Goal: Task Accomplishment & Management: Manage account settings

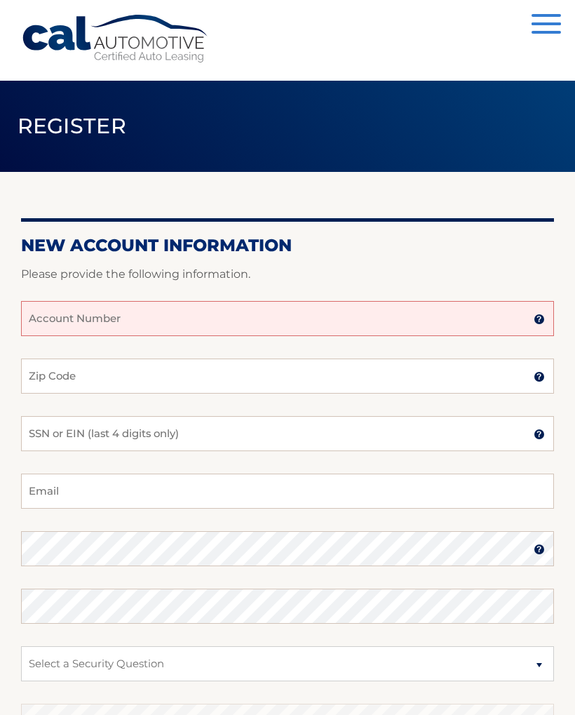
click at [219, 328] on input "Account Number" at bounding box center [287, 318] width 533 height 35
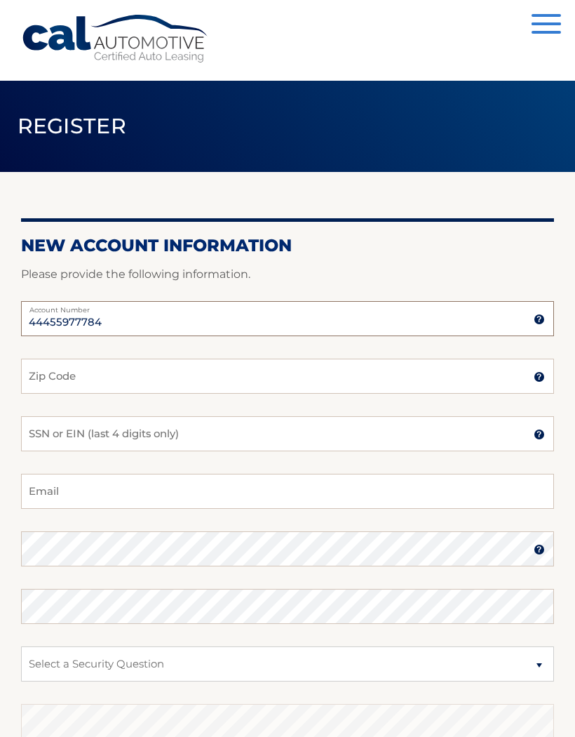
type input "44455977784"
click at [146, 385] on input "Zip Code" at bounding box center [287, 376] width 533 height 35
type input "10304"
click at [200, 431] on input "SSN or EIN (last 4 digits only)" at bounding box center [287, 433] width 533 height 35
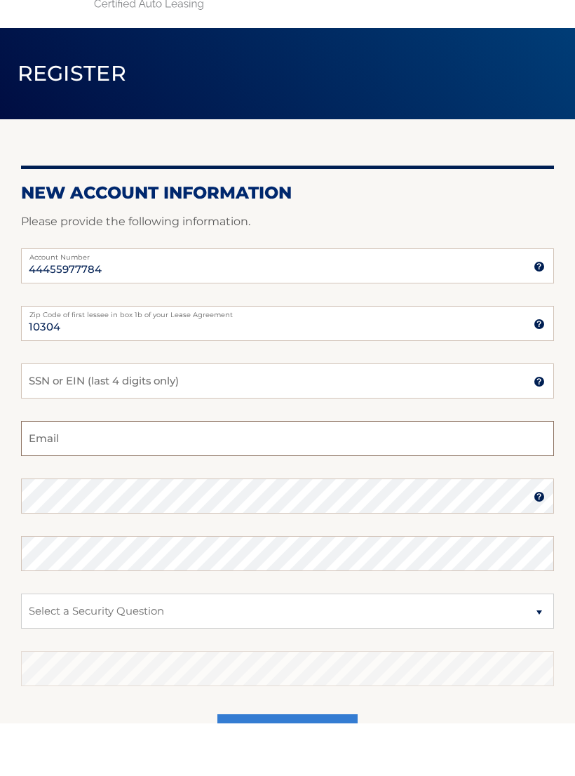
click at [220, 474] on input "Email" at bounding box center [287, 491] width 533 height 35
type input "imjustkelly@aol.com"
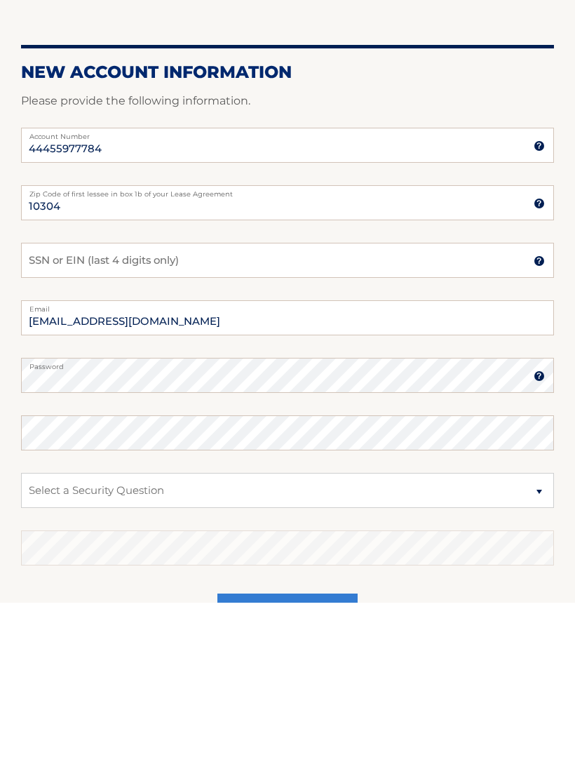
click at [539, 544] on img at bounding box center [539, 549] width 11 height 11
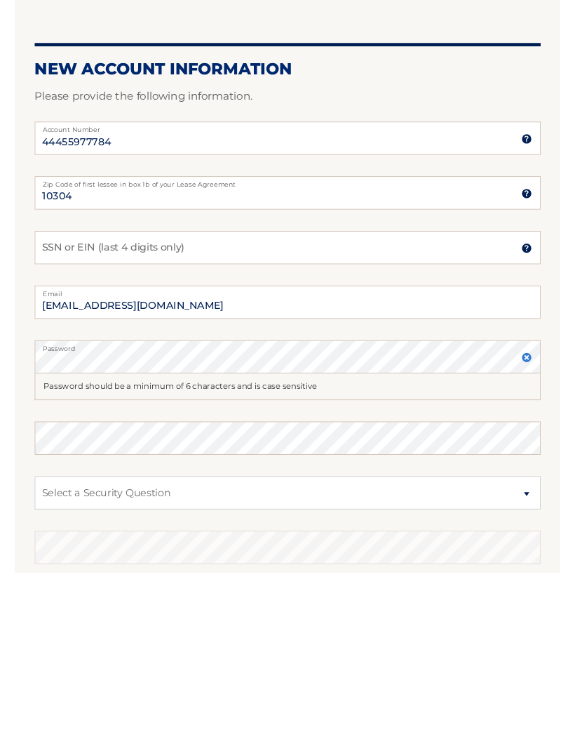
scroll to position [129, 0]
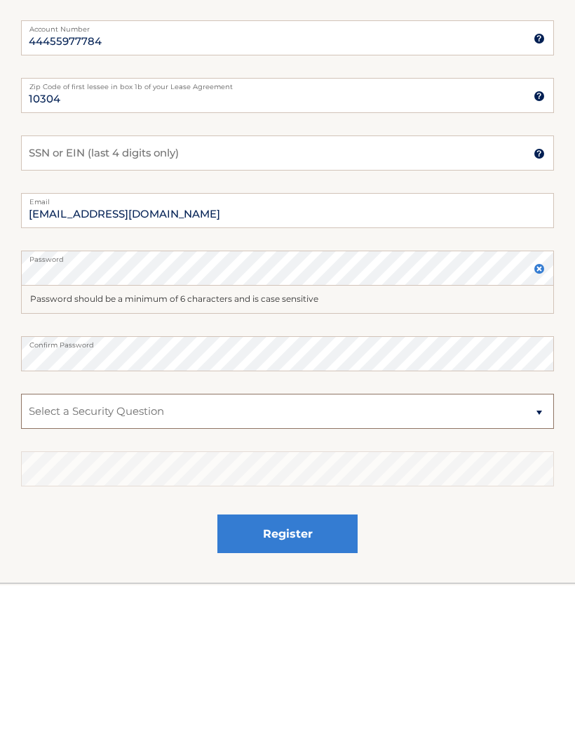
click at [224, 545] on select "Select a Security Question What was the name of your elementary school? What is…" at bounding box center [287, 562] width 533 height 35
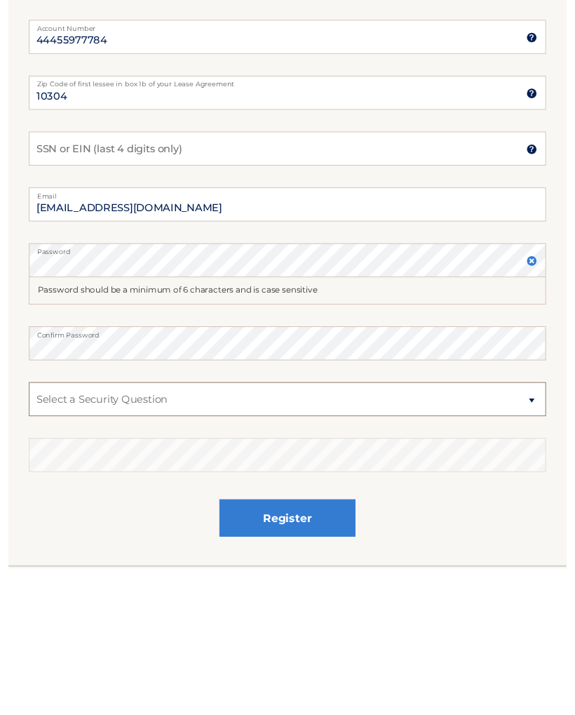
scroll to position [253, 0]
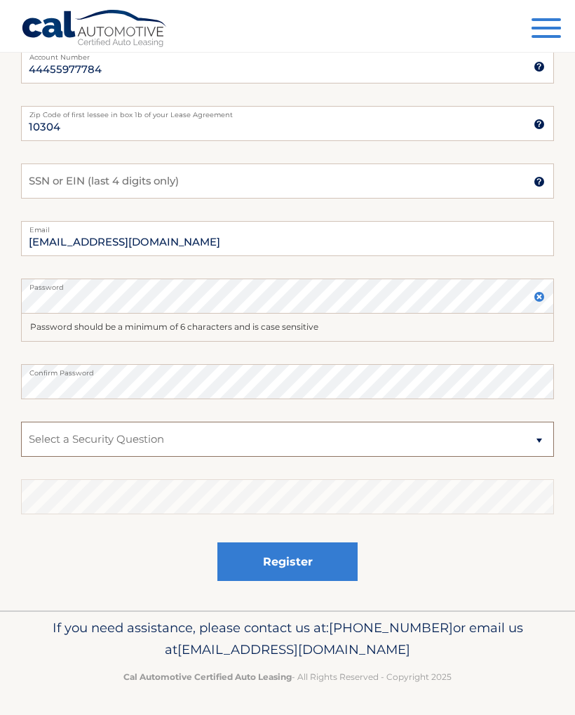
select select "3"
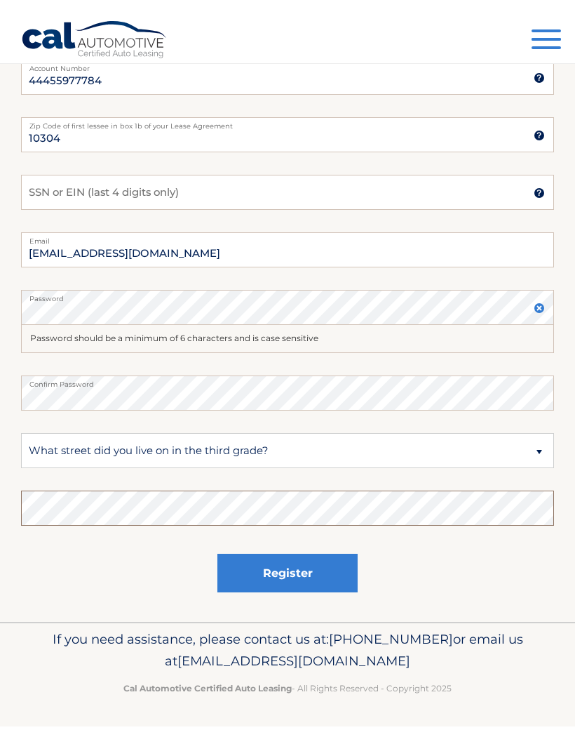
scroll to position [231, 0]
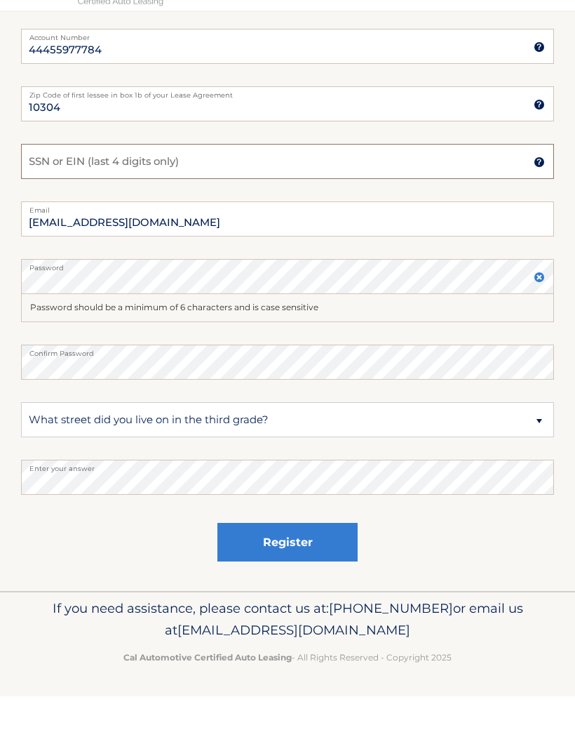
click at [220, 185] on input "SSN or EIN (last 4 digits only)" at bounding box center [287, 202] width 533 height 35
type input "2265"
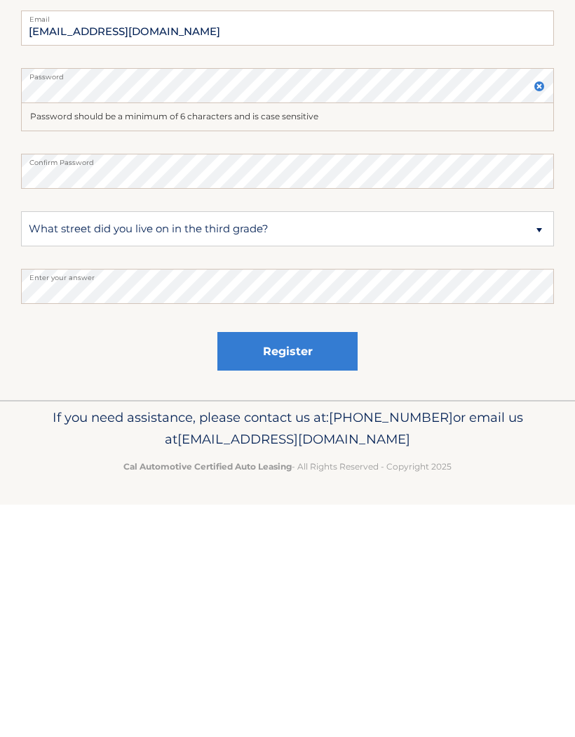
click at [315, 564] on button "Register" at bounding box center [288, 583] width 140 height 39
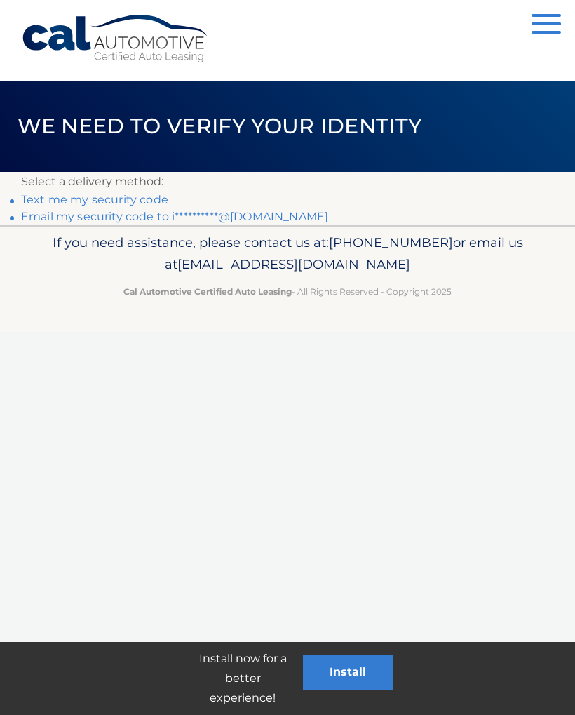
click at [366, 672] on button "Install" at bounding box center [348, 672] width 90 height 35
click at [354, 668] on button "Install" at bounding box center [348, 672] width 90 height 35
click at [551, 27] on button "Menu" at bounding box center [546, 25] width 29 height 23
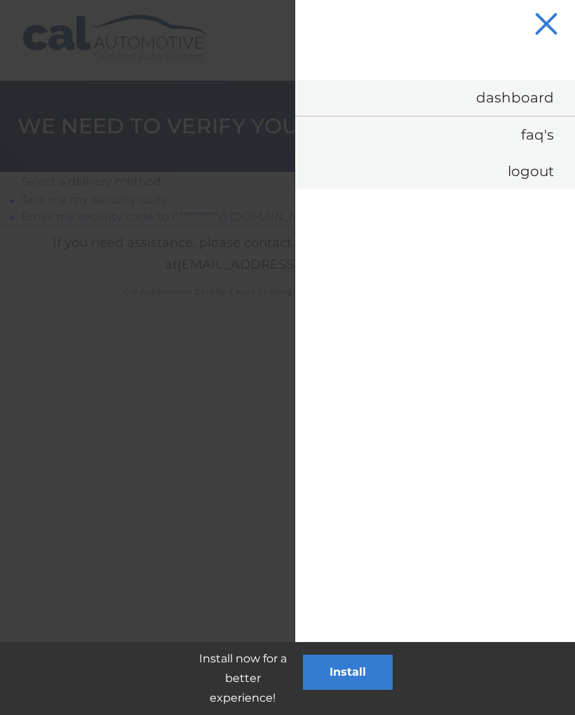
click at [512, 97] on link "Dashboard" at bounding box center [435, 98] width 280 height 36
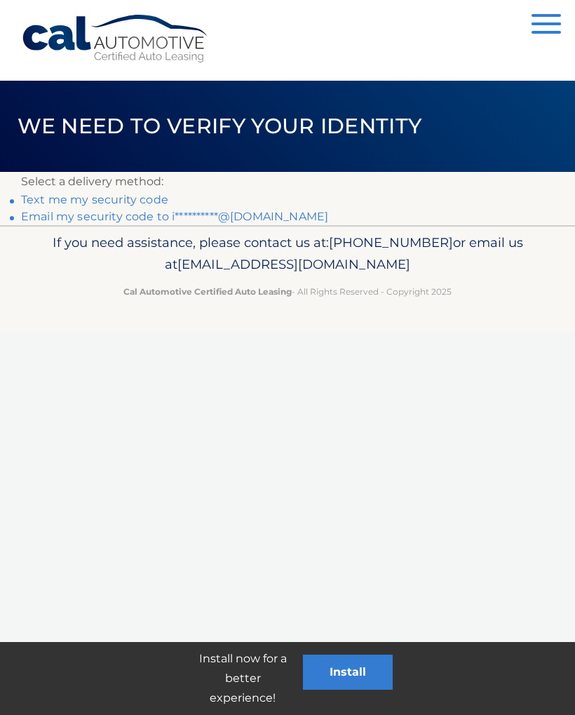
click at [121, 201] on link "Text me my security code" at bounding box center [94, 199] width 147 height 13
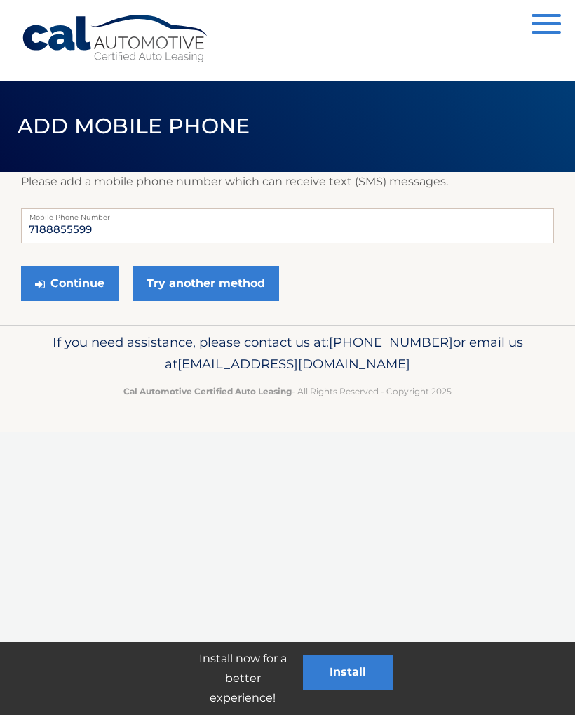
click at [79, 286] on button "Continue" at bounding box center [70, 283] width 98 height 35
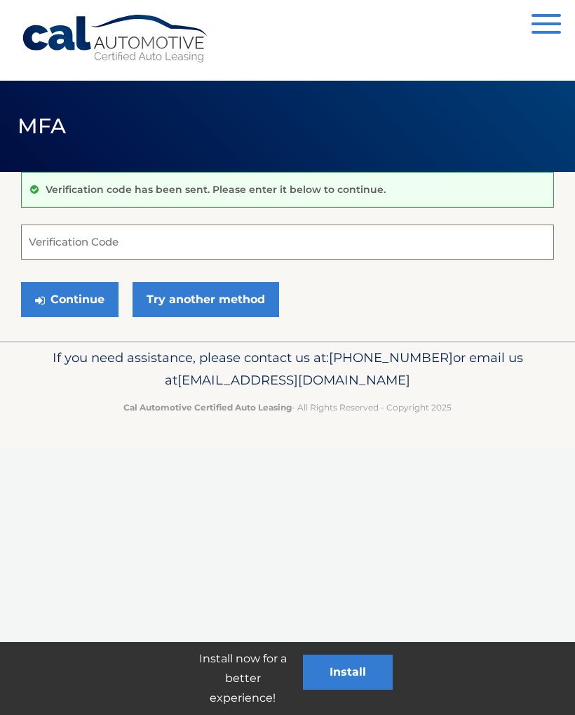
click at [141, 234] on input "Verification Code" at bounding box center [287, 242] width 533 height 35
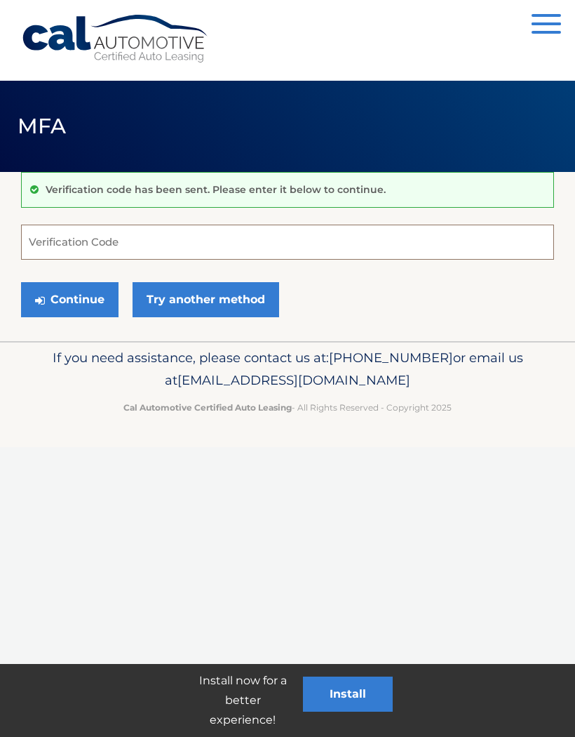
click at [151, 235] on input "Verification Code" at bounding box center [287, 242] width 533 height 35
type input "755366"
click at [84, 298] on button "Continue" at bounding box center [70, 299] width 98 height 35
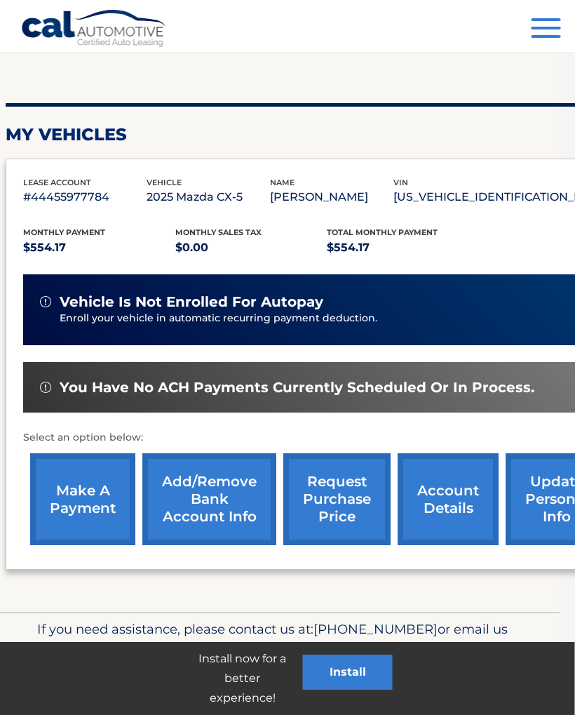
scroll to position [132, 0]
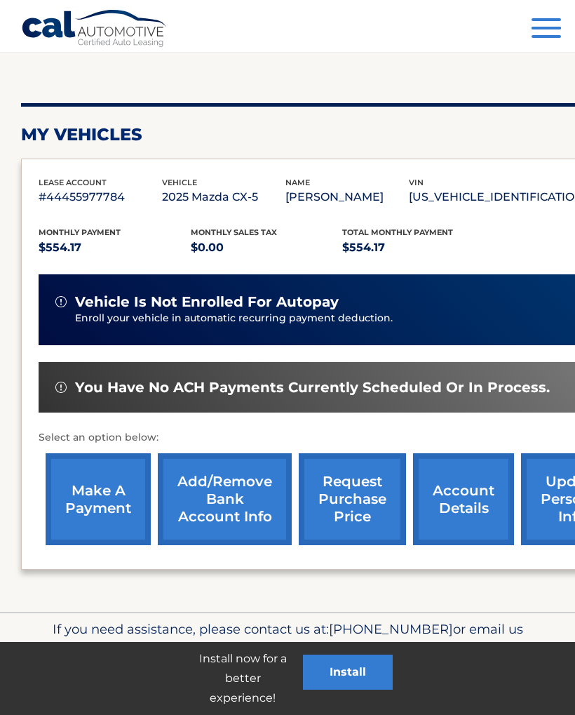
click at [92, 506] on link "make a payment" at bounding box center [98, 499] width 105 height 92
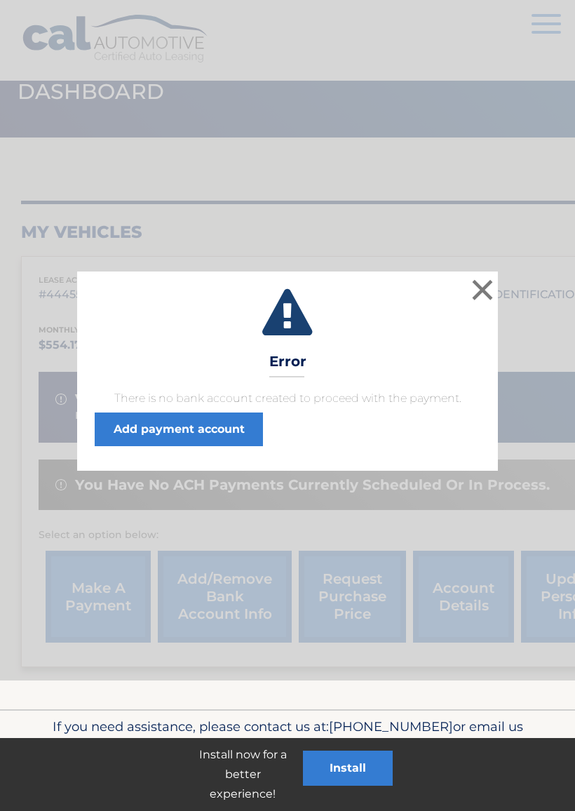
scroll to position [36, 0]
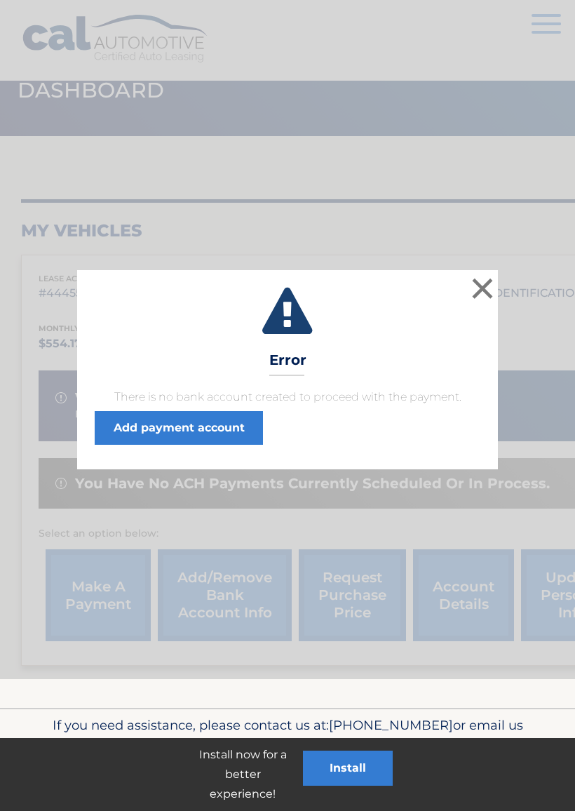
click at [485, 302] on button "×" at bounding box center [483, 288] width 28 height 28
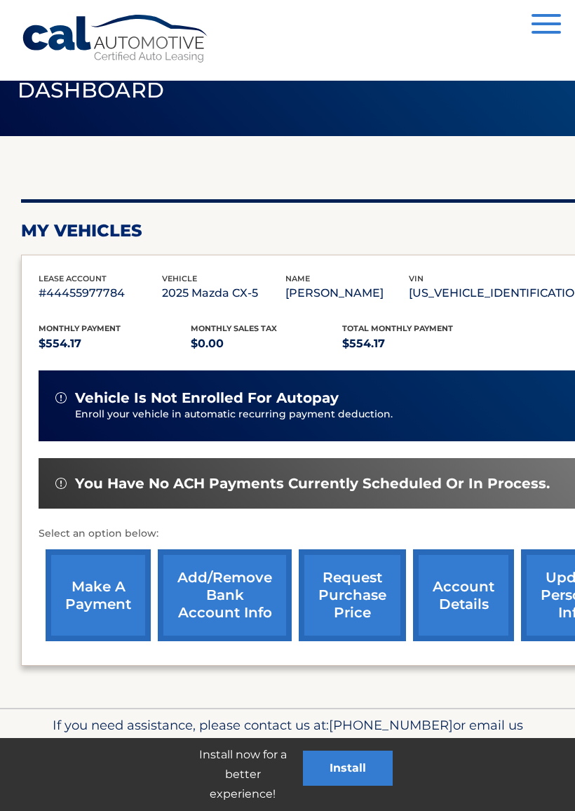
click at [262, 580] on link "Add/Remove bank account info" at bounding box center [225, 595] width 134 height 92
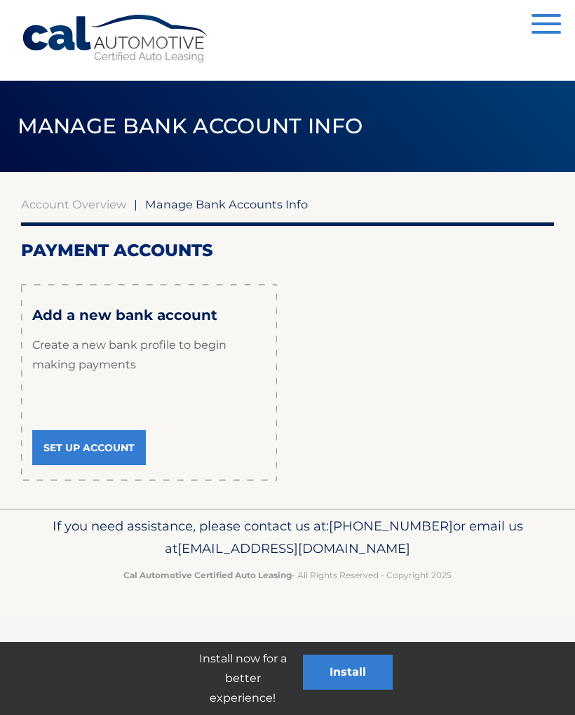
click at [105, 453] on link "Set Up Account" at bounding box center [89, 447] width 114 height 35
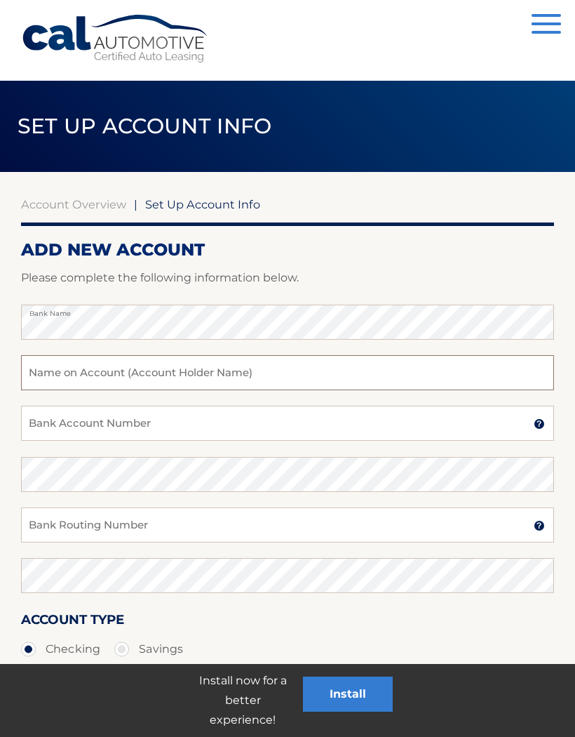
click at [220, 367] on input "text" at bounding box center [287, 372] width 533 height 35
type input "[PERSON_NAME]"
click at [138, 430] on input "Bank Account Number" at bounding box center [287, 423] width 533 height 35
click at [123, 427] on input "Bank Account Number" at bounding box center [287, 423] width 533 height 35
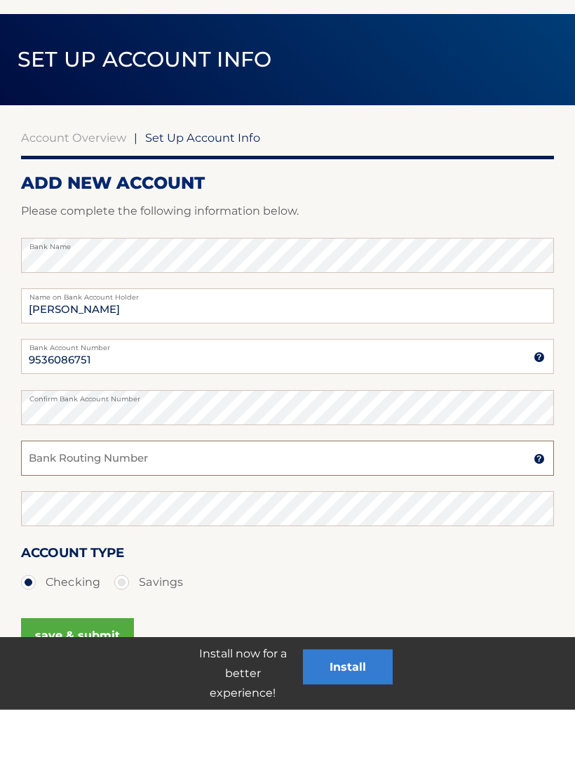
click at [136, 507] on input "Bank Routing Number" at bounding box center [287, 524] width 533 height 35
click at [105, 406] on input "9536086751" at bounding box center [287, 423] width 533 height 35
type input "9"
click at [132, 507] on input "Bank Routing Number" at bounding box center [287, 524] width 533 height 35
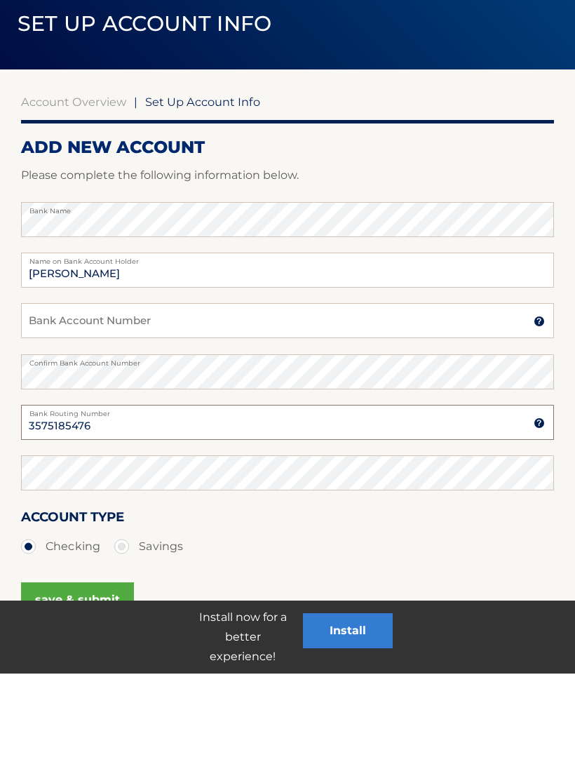
type input "3575185476"
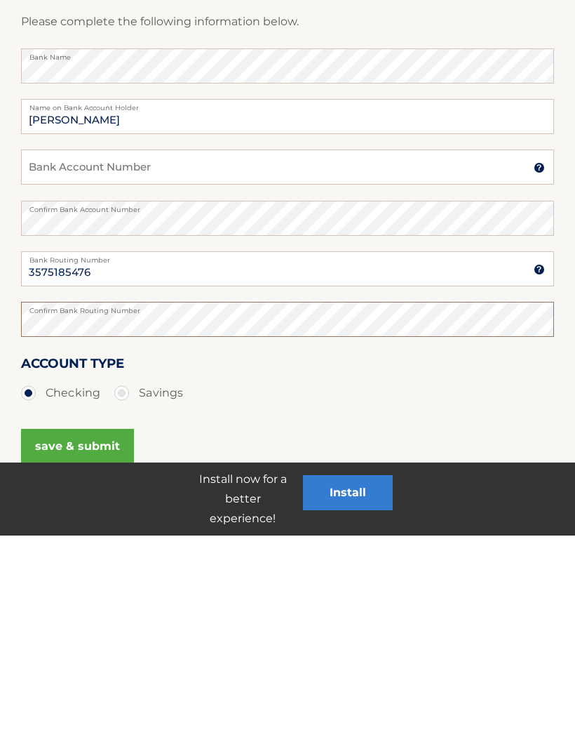
scroll to position [72, 0]
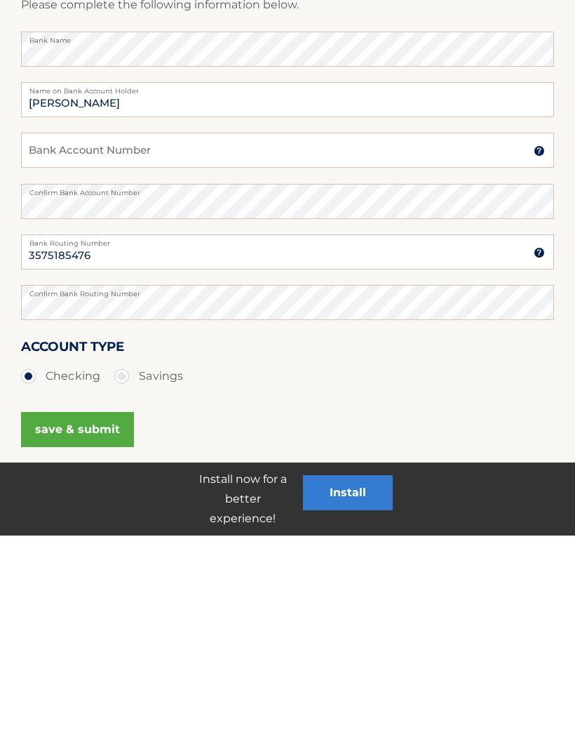
click at [99, 613] on button "save & submit" at bounding box center [77, 630] width 113 height 35
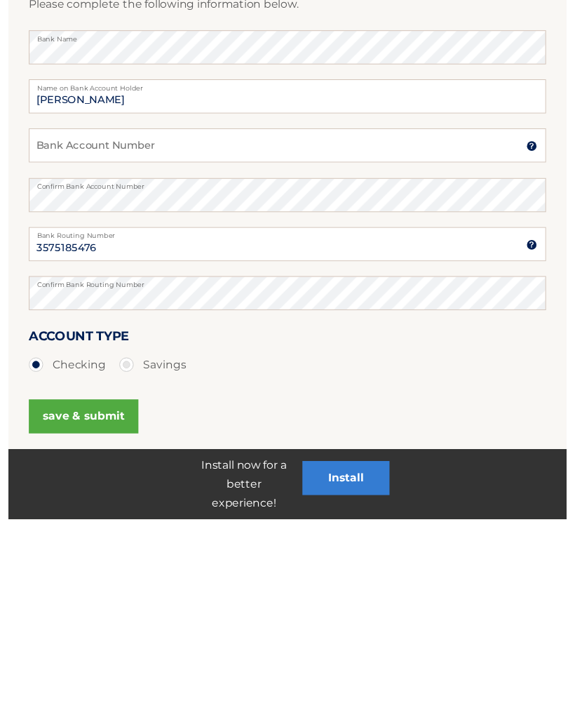
scroll to position [126, 0]
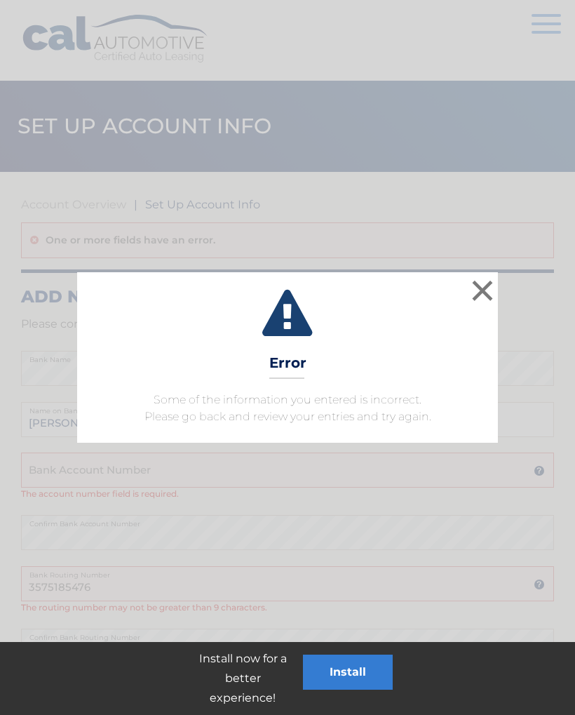
click at [481, 292] on button "×" at bounding box center [483, 290] width 28 height 28
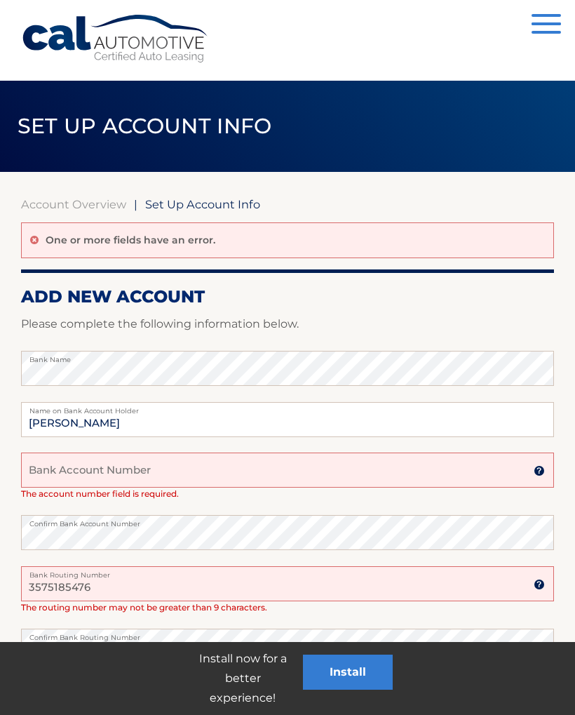
click at [124, 469] on input "Bank Account Number" at bounding box center [287, 470] width 533 height 35
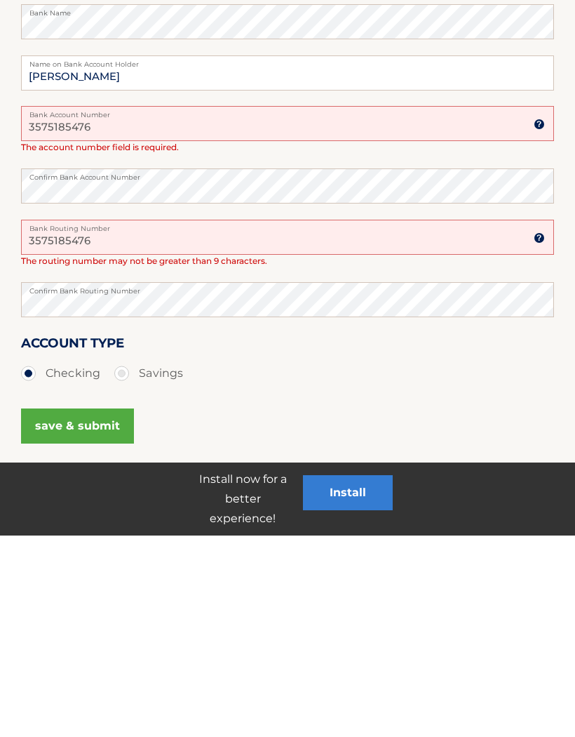
scroll to position [146, 0]
type input "3575185476"
click at [89, 420] on input "3575185476" at bounding box center [287, 437] width 533 height 35
click at [88, 420] on input "3575185476" at bounding box center [287, 437] width 533 height 35
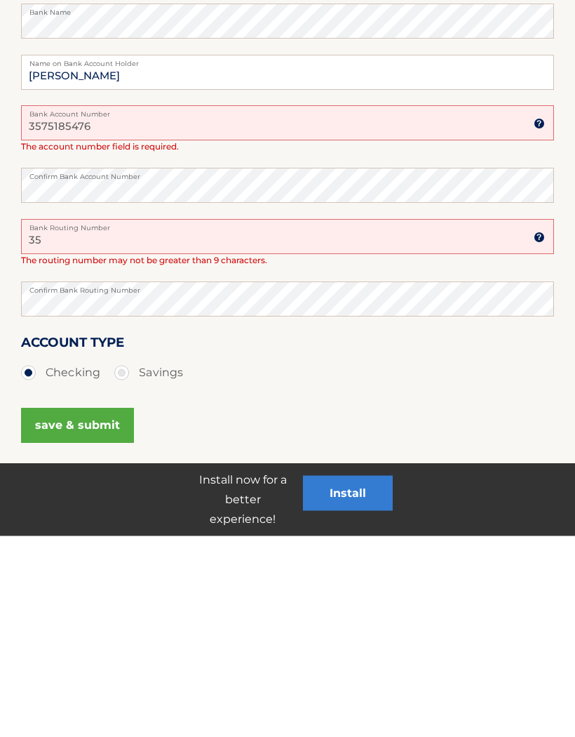
type input "3"
type input "231372691"
click at [93, 609] on button "save & submit" at bounding box center [77, 626] width 113 height 35
click at [95, 609] on button "save & submit" at bounding box center [77, 626] width 113 height 35
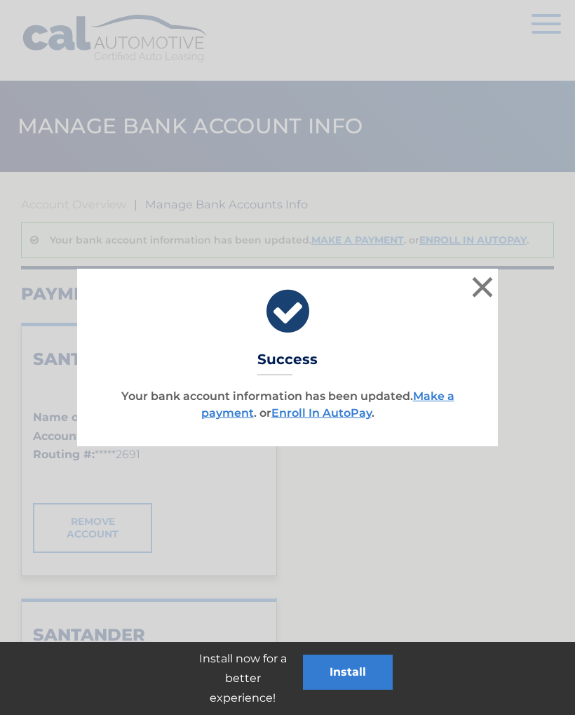
click at [486, 288] on button "×" at bounding box center [483, 287] width 28 height 28
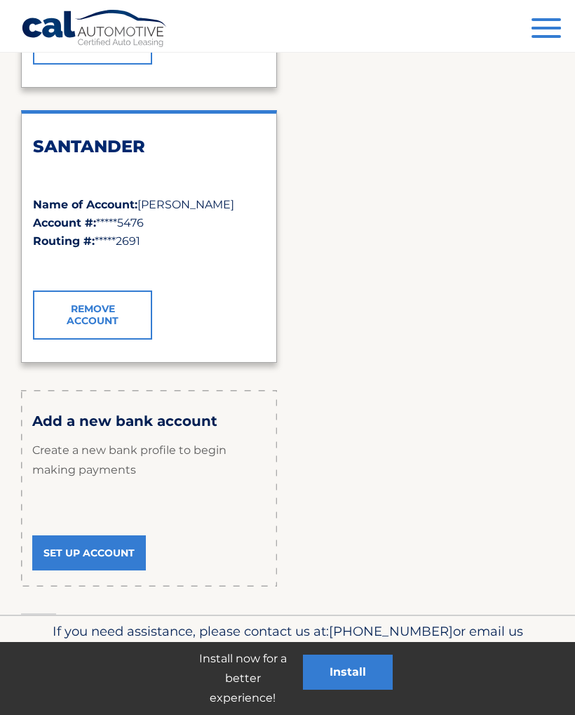
scroll to position [492, 0]
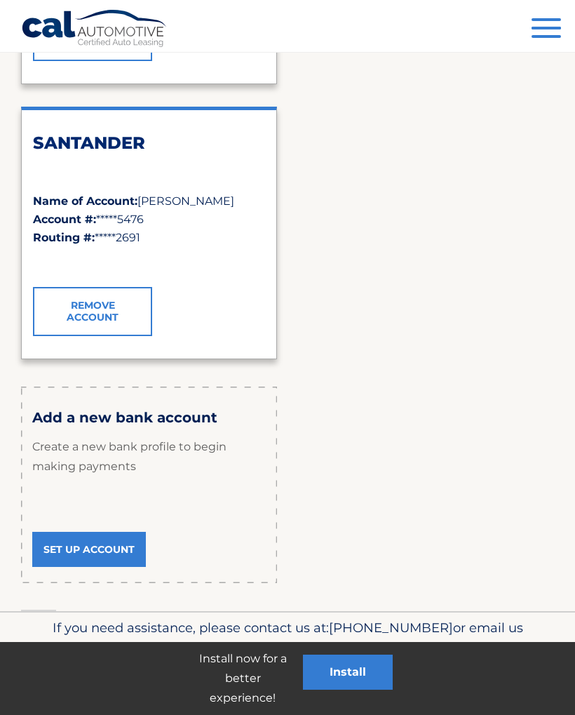
click at [109, 547] on link "Set Up Account" at bounding box center [89, 549] width 114 height 35
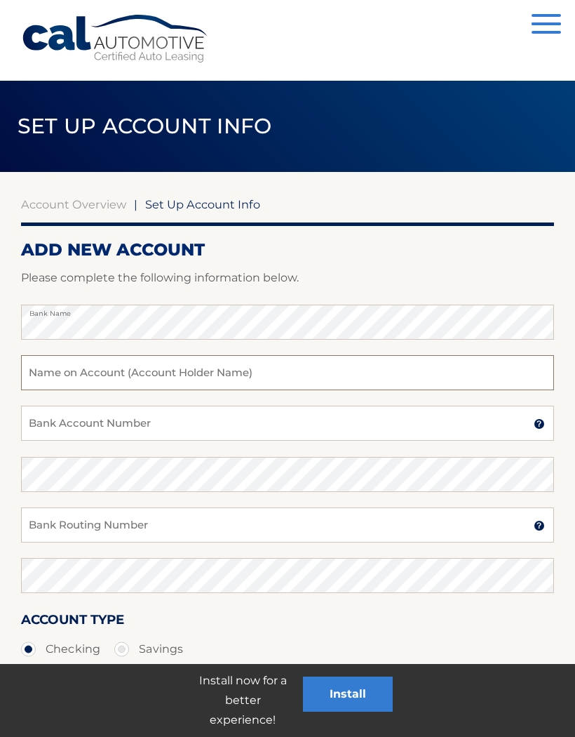
click at [226, 373] on input "text" at bounding box center [287, 372] width 533 height 35
click at [194, 366] on input "Kelly" at bounding box center [287, 372] width 533 height 35
click at [271, 380] on input "Kelly" at bounding box center [287, 372] width 533 height 35
type input "Kelly Houghtaling"
click at [199, 422] on input "Bank Account Number" at bounding box center [287, 423] width 533 height 35
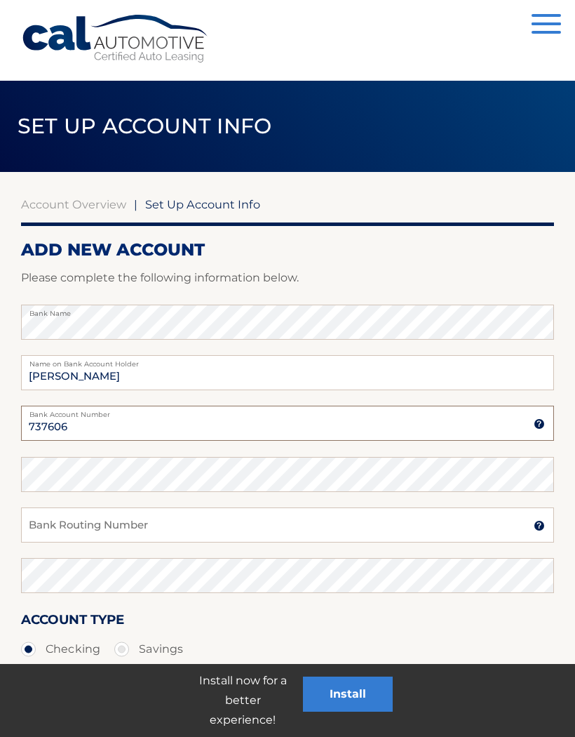
type input "737606"
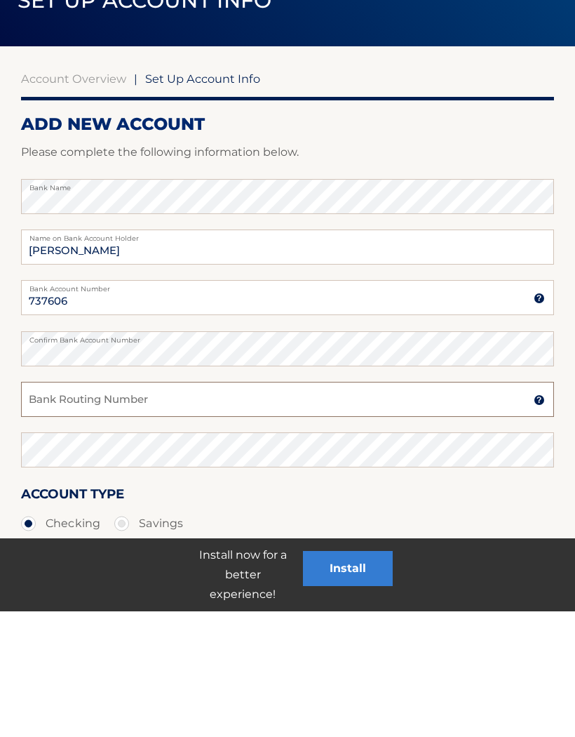
click at [164, 507] on input "Bank Routing Number" at bounding box center [287, 524] width 533 height 35
type input "226078036"
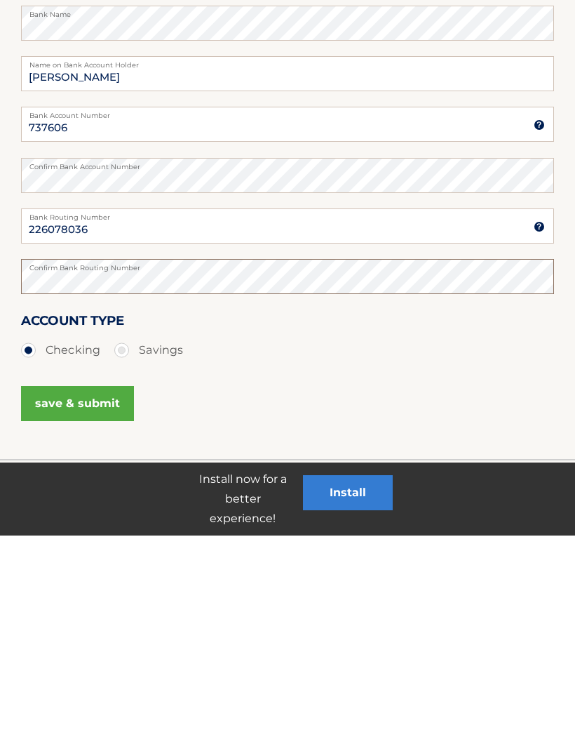
scroll to position [105, 0]
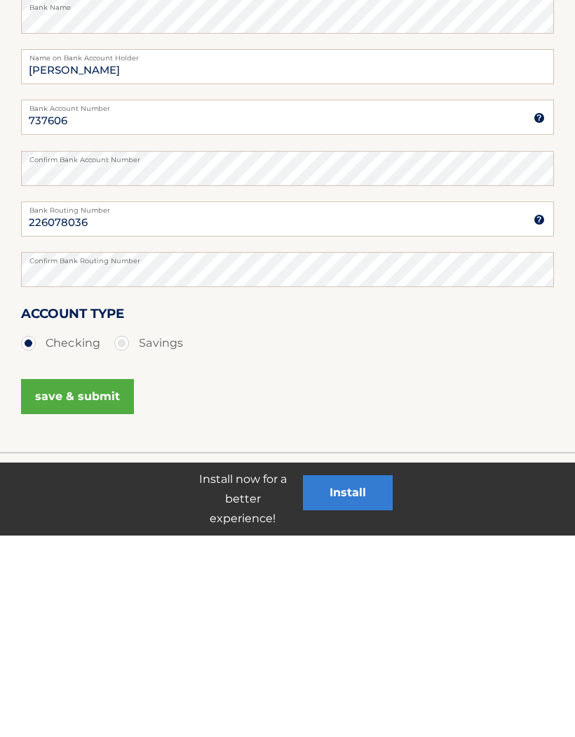
click at [105, 580] on button "save & submit" at bounding box center [77, 597] width 113 height 35
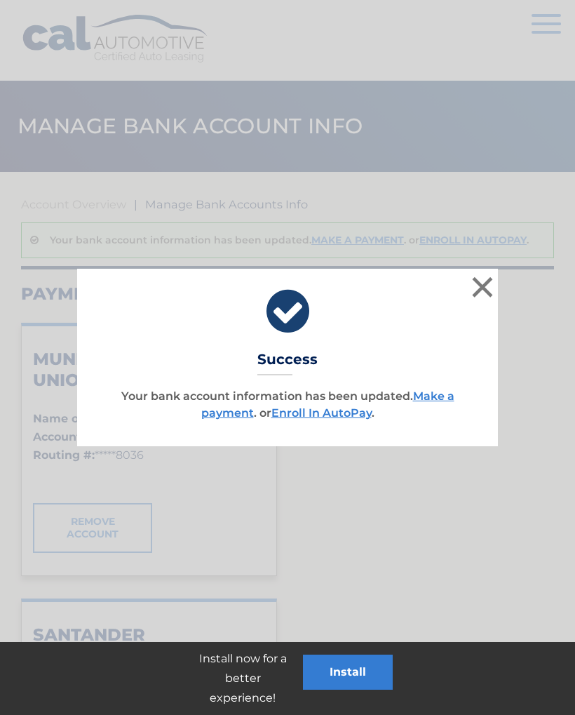
click at [487, 290] on button "×" at bounding box center [483, 287] width 28 height 28
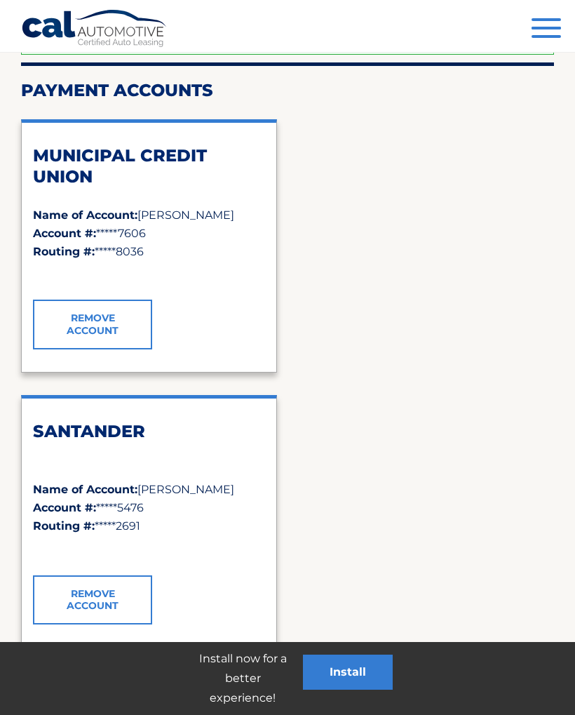
scroll to position [201, 0]
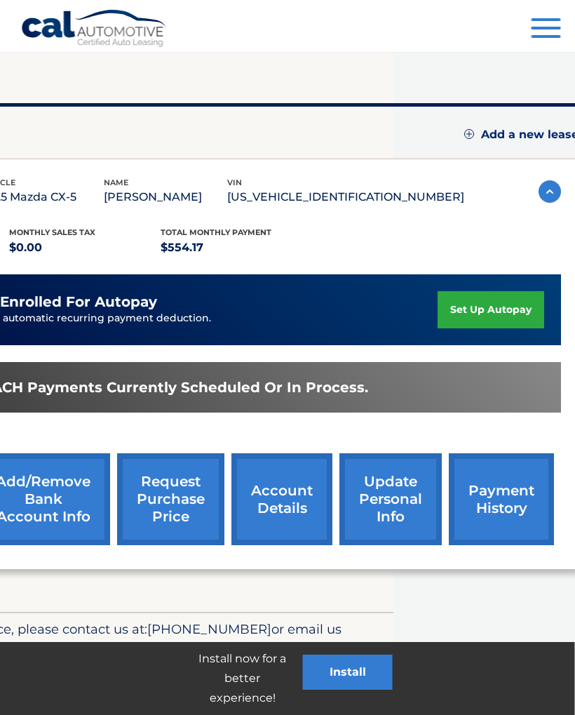
scroll to position [132, 182]
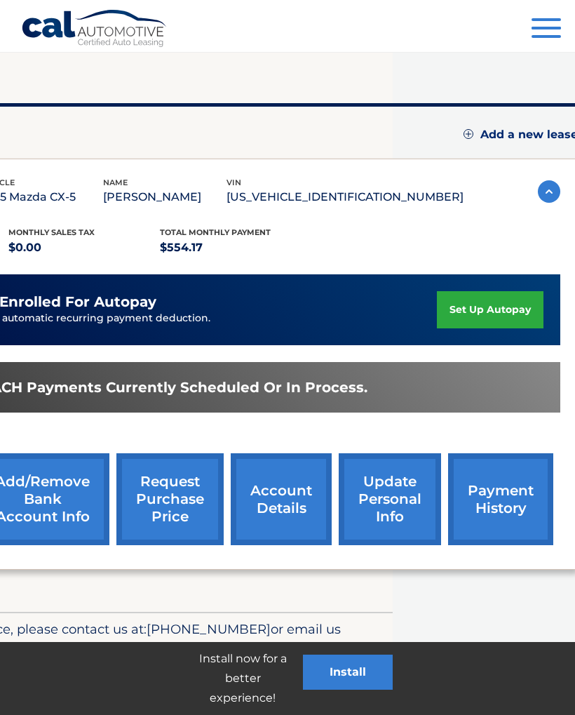
click at [404, 501] on link "update personal info" at bounding box center [390, 499] width 102 height 92
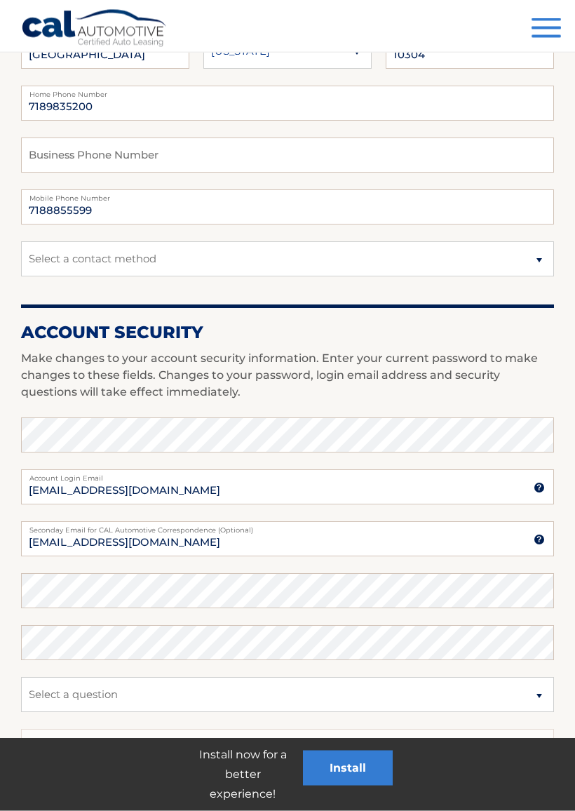
scroll to position [323, 0]
click at [544, 260] on select "Select a contact method Mobile Home" at bounding box center [287, 258] width 533 height 35
select select "1"
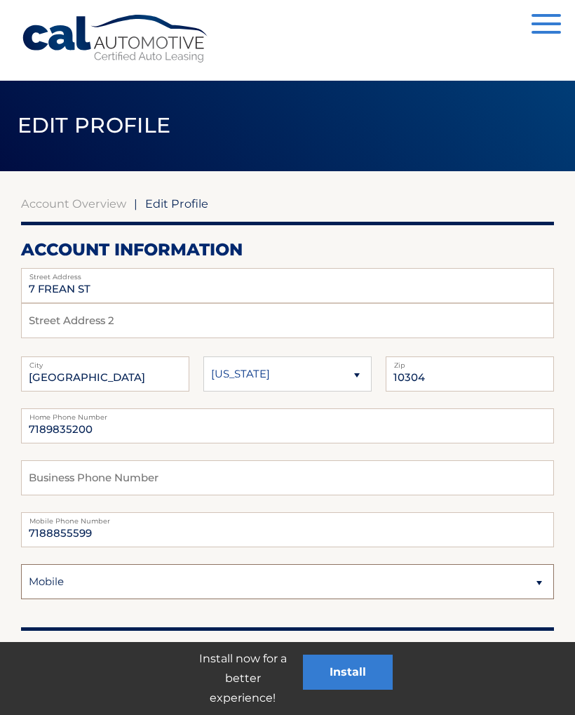
scroll to position [0, 0]
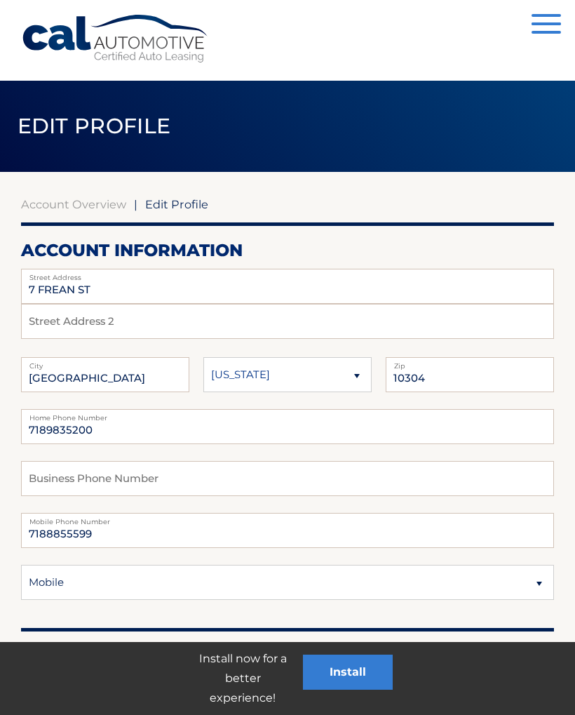
click at [489, 192] on div "Account Overview | Edit Profile account information [STREET_ADDRESS] Address St…" at bounding box center [287, 709] width 533 height 1074
